Goal: Task Accomplishment & Management: Manage account settings

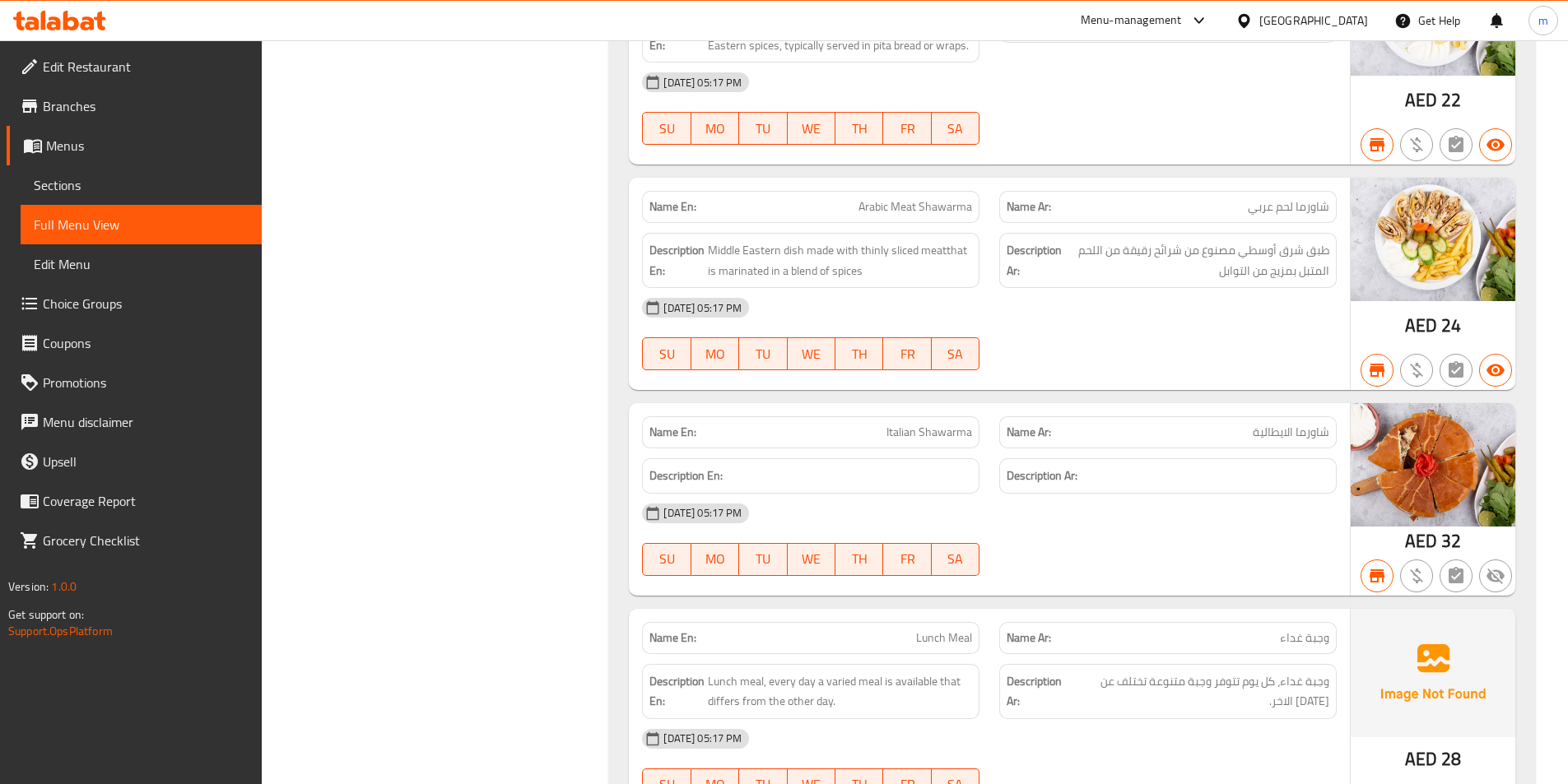
scroll to position [18020, 0]
click at [1271, 20] on div "[GEOGRAPHIC_DATA]" at bounding box center [1313, 20] width 109 height 18
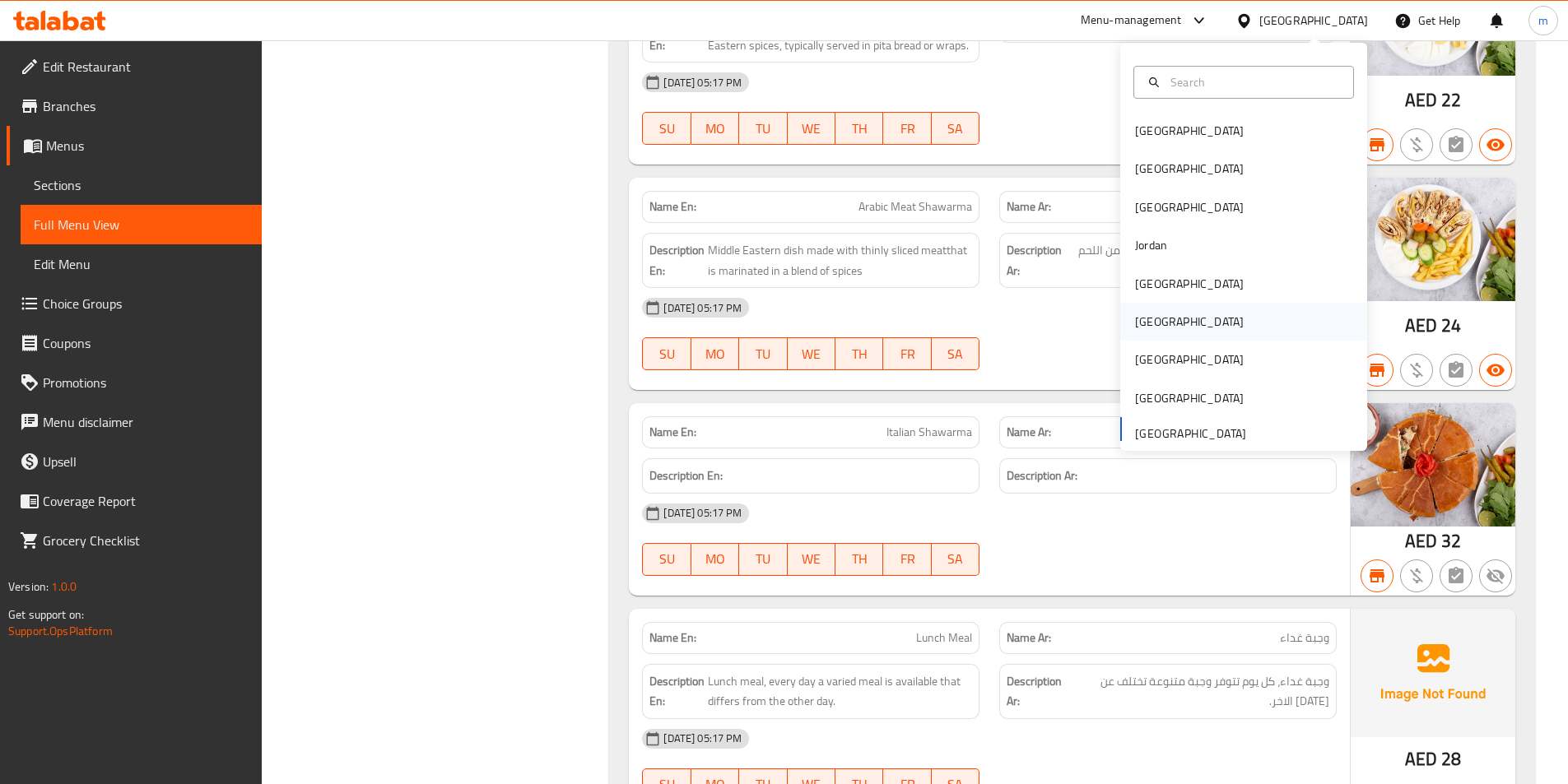
click at [1166, 303] on div "[GEOGRAPHIC_DATA]" at bounding box center [1189, 322] width 135 height 38
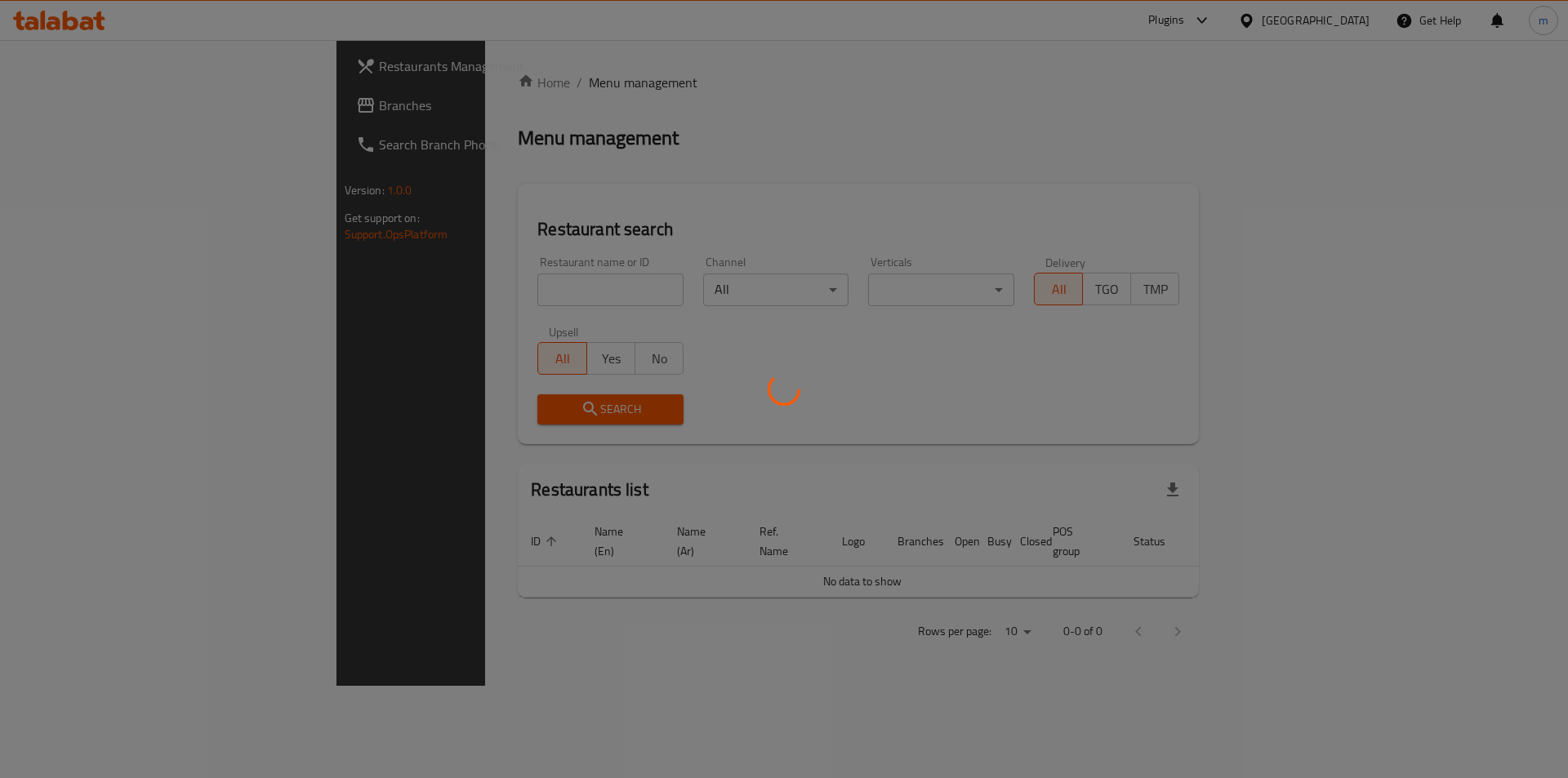
click at [1149, 316] on div at bounding box center [784, 389] width 1568 height 778
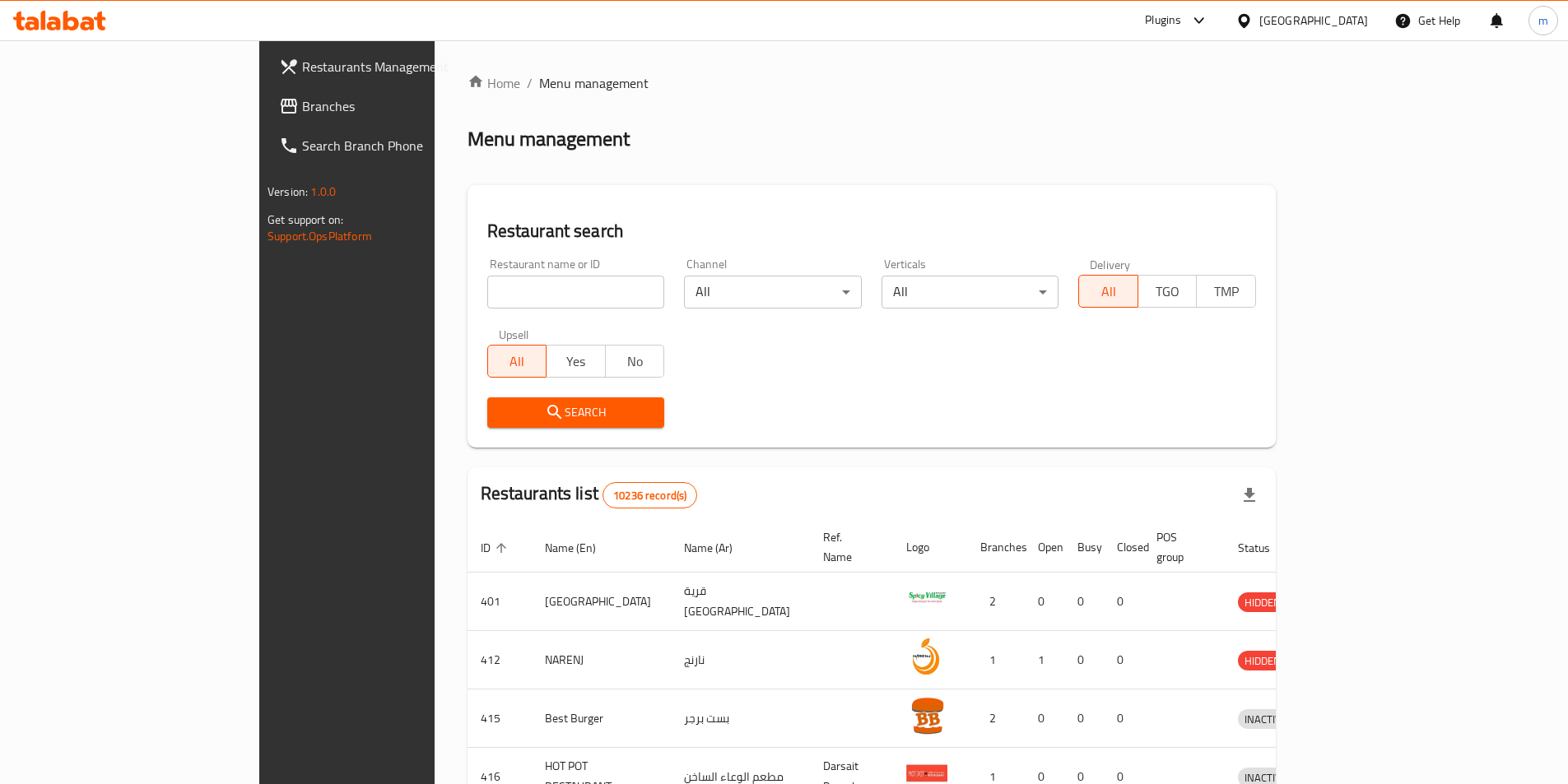
click at [302, 104] on span "Branches" at bounding box center [405, 106] width 206 height 19
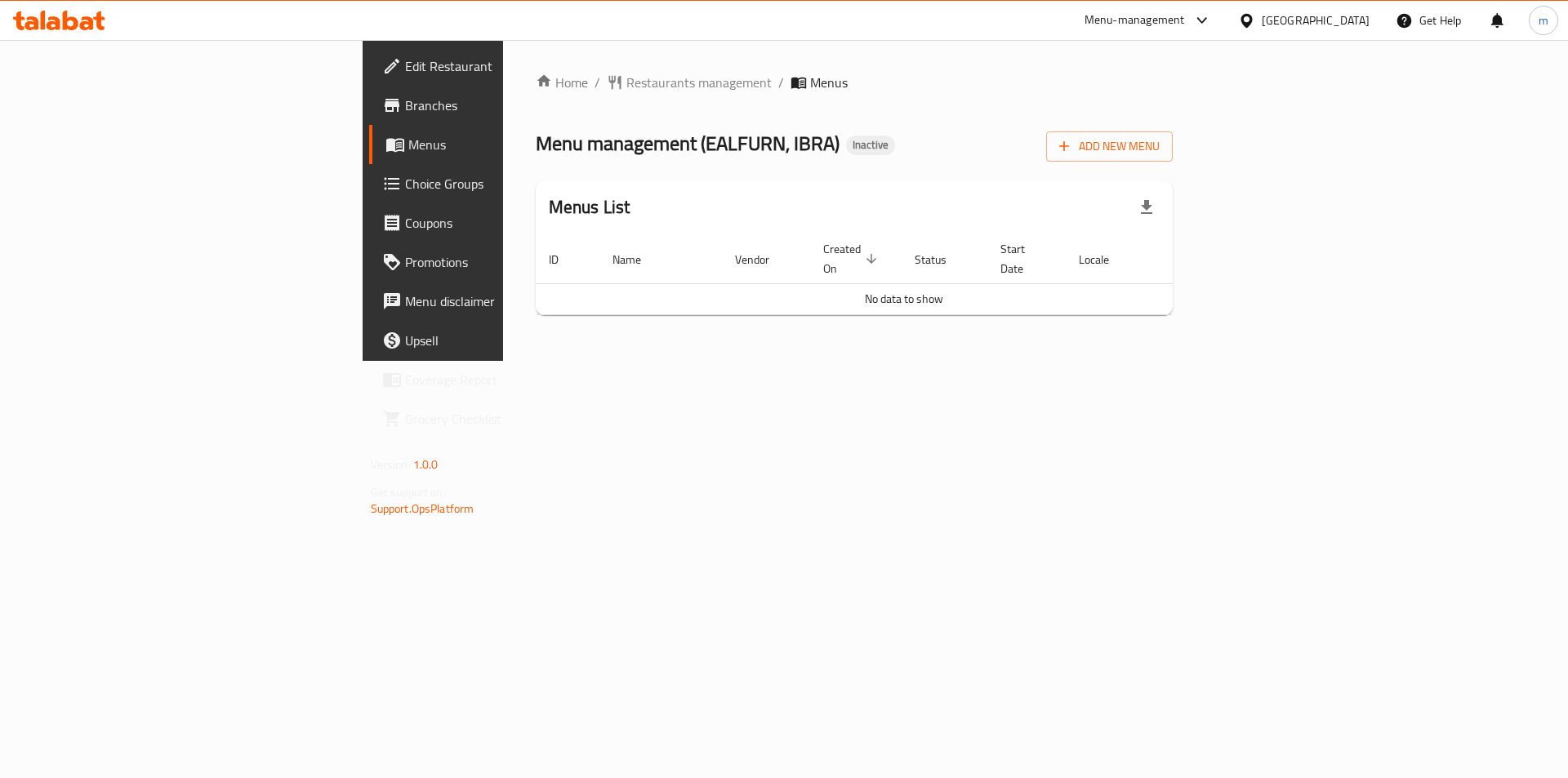
click at [1159, 143] on span "Add New Menu" at bounding box center [1109, 146] width 100 height 20
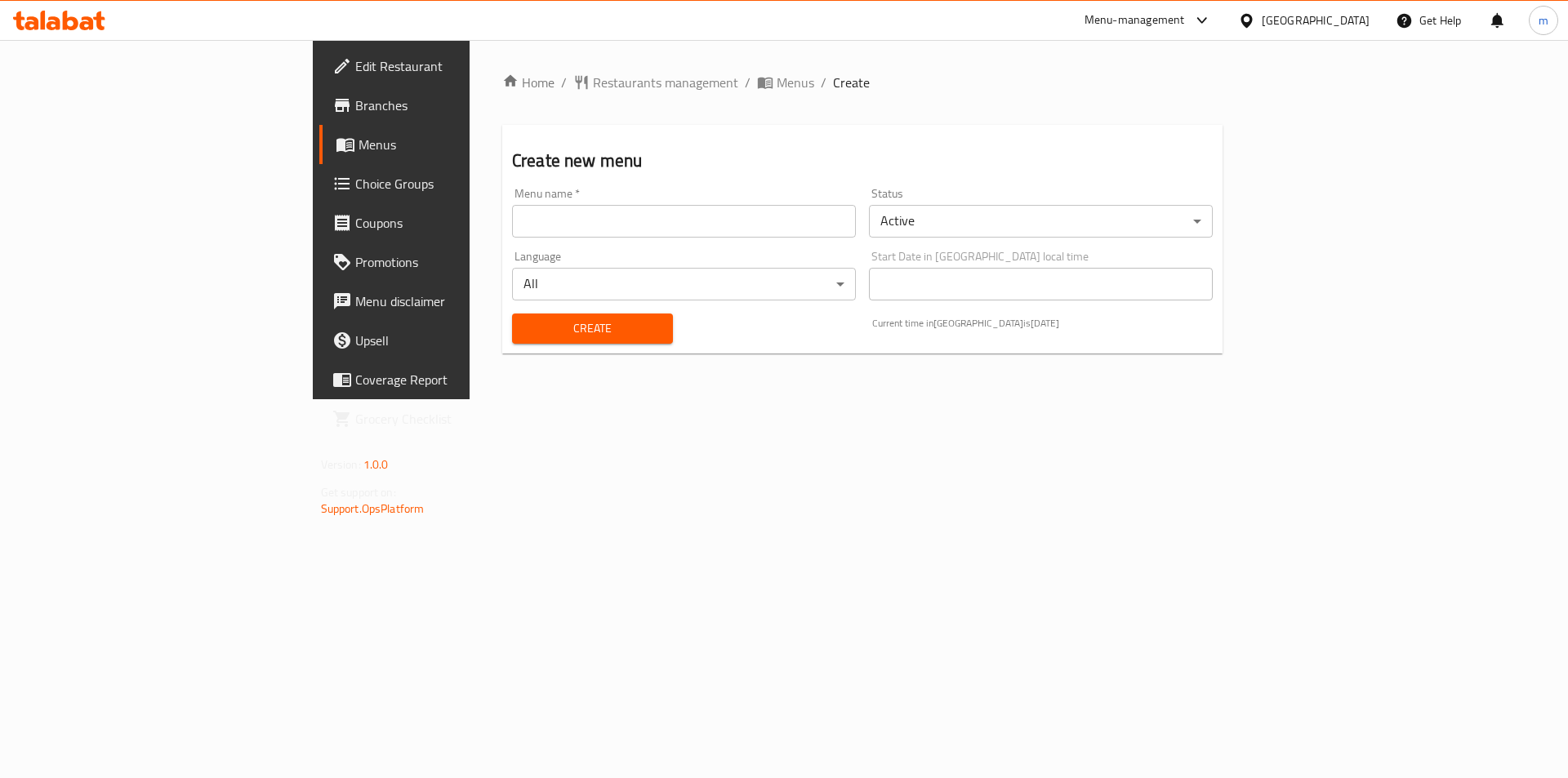
click at [613, 240] on div "Menu name   * Menu name *" at bounding box center [684, 212] width 357 height 62
drag, startPoint x: 567, startPoint y: 231, endPoint x: 565, endPoint y: 240, distance: 9.2
click at [567, 231] on input "text" at bounding box center [683, 221] width 344 height 33
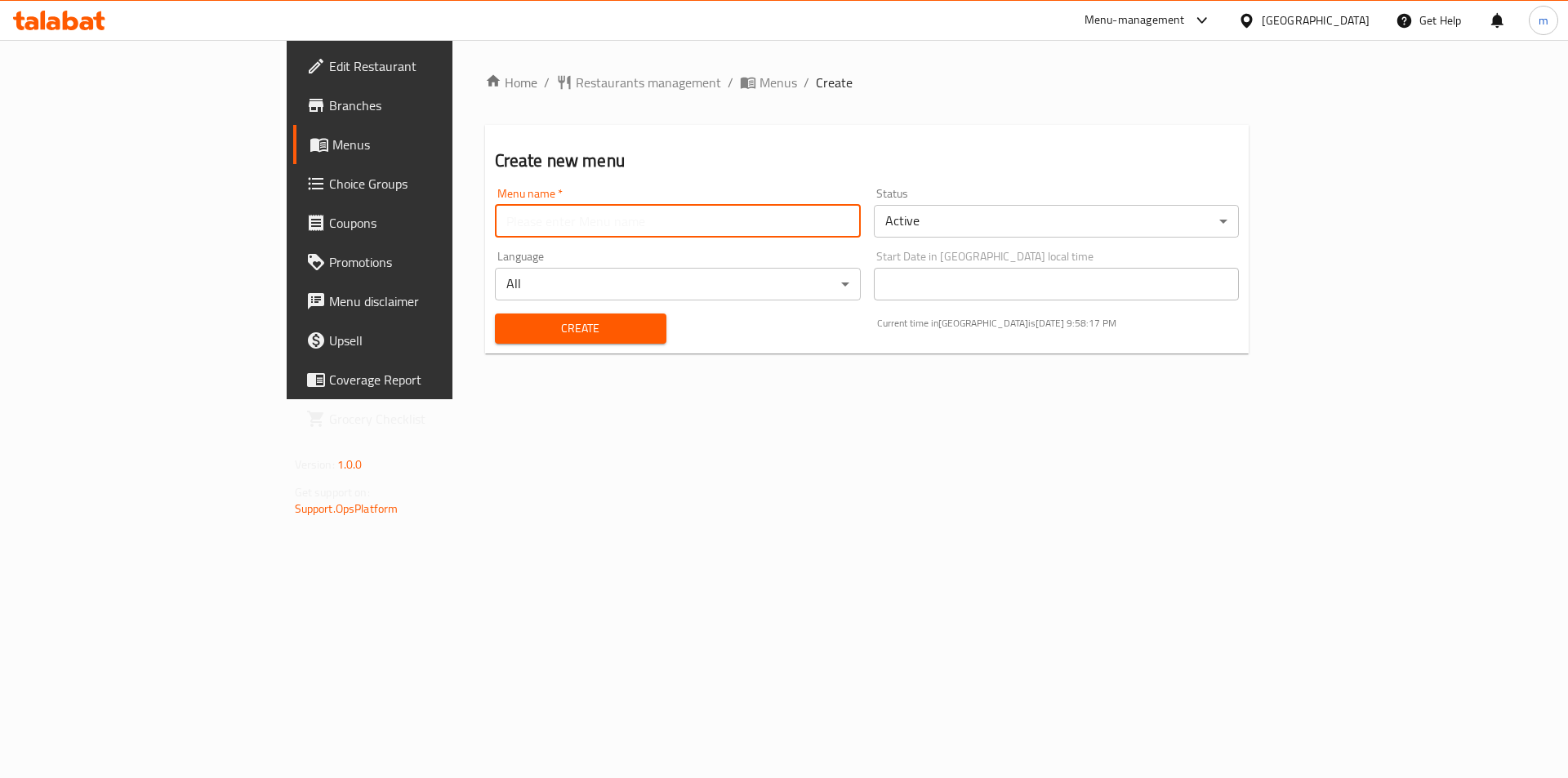
type input "Final Menu"
click at [485, 346] on div "Create" at bounding box center [580, 328] width 191 height 50
click at [507, 325] on span "Create" at bounding box center [580, 328] width 145 height 20
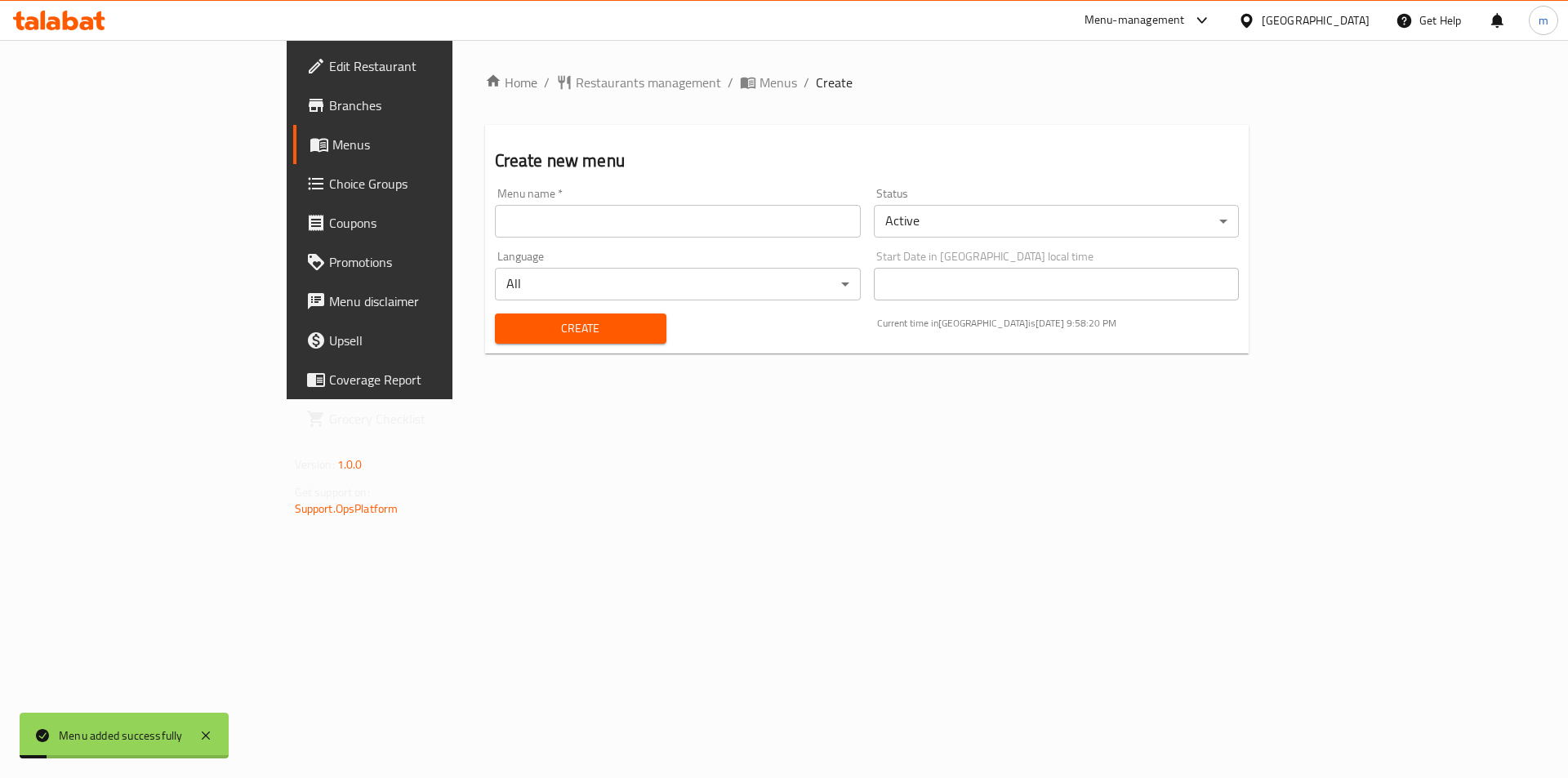
click at [332, 137] on span "Menus" at bounding box center [434, 144] width 203 height 19
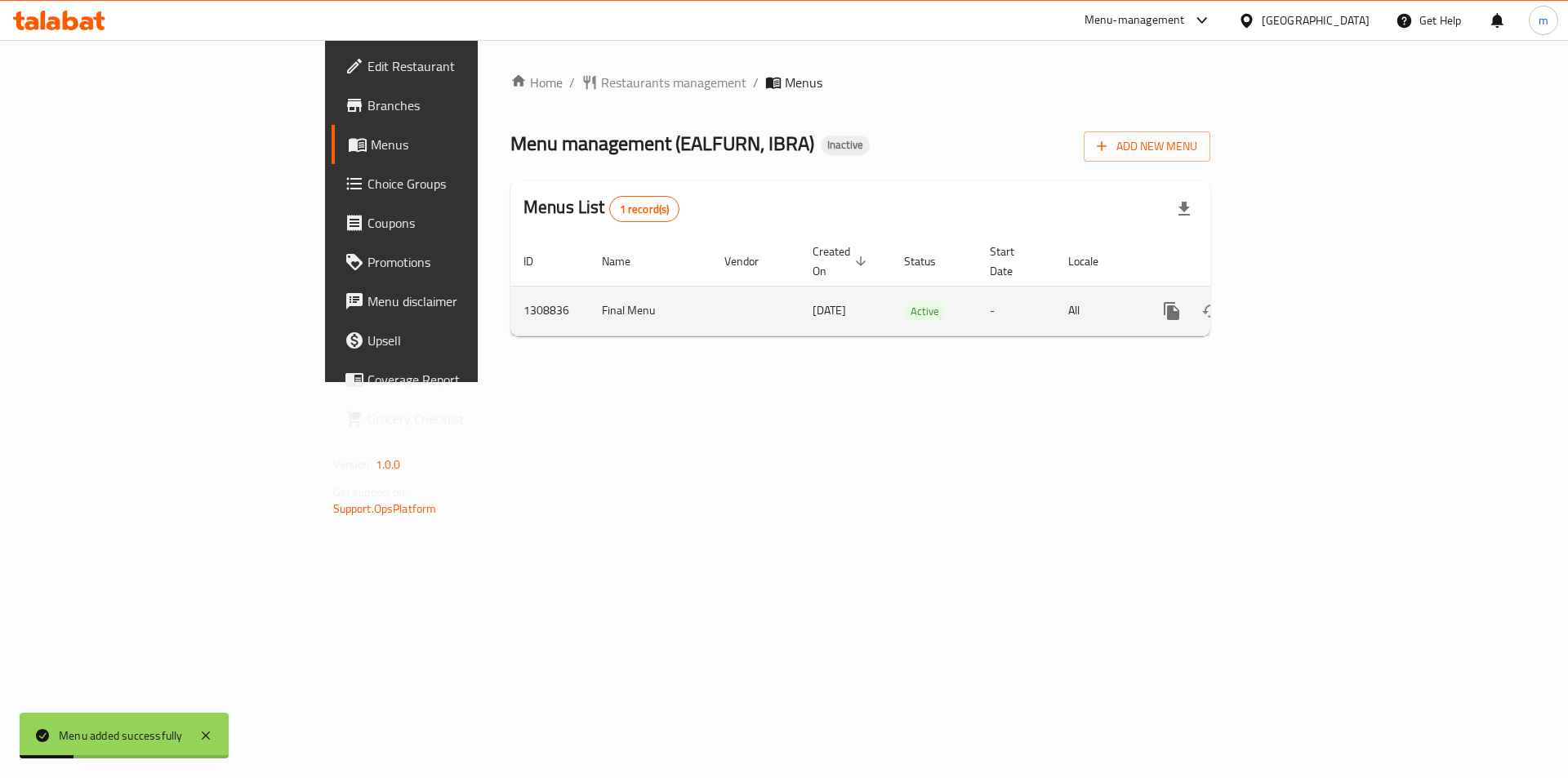
click at [1299, 302] on icon "enhanced table" at bounding box center [1289, 311] width 19 height 19
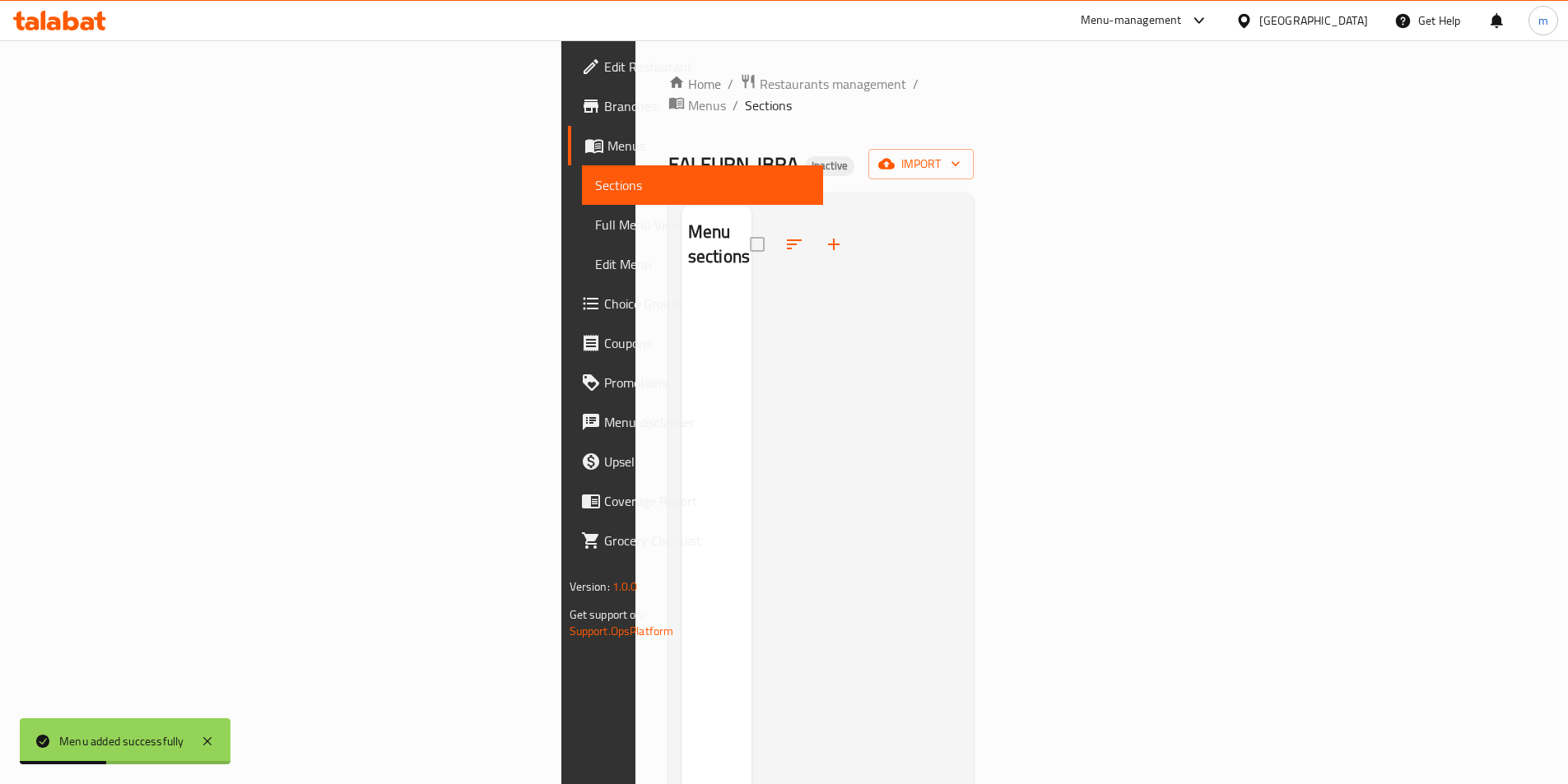
click at [604, 69] on span "Edit Restaurant" at bounding box center [706, 66] width 206 height 19
